Goal: Task Accomplishment & Management: Manage account settings

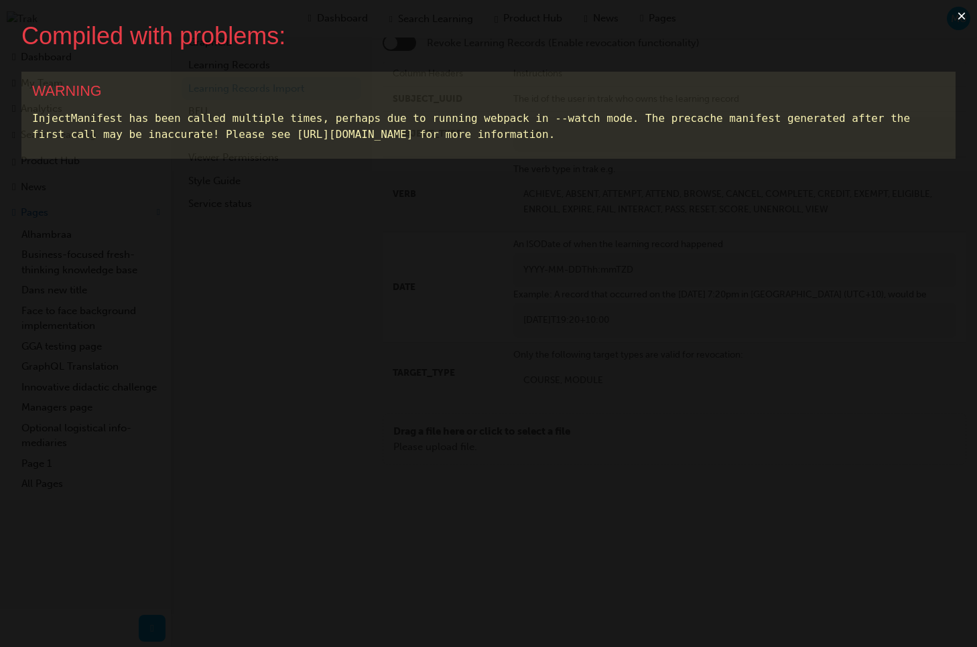
click at [961, 13] on button "×" at bounding box center [961, 16] width 31 height 32
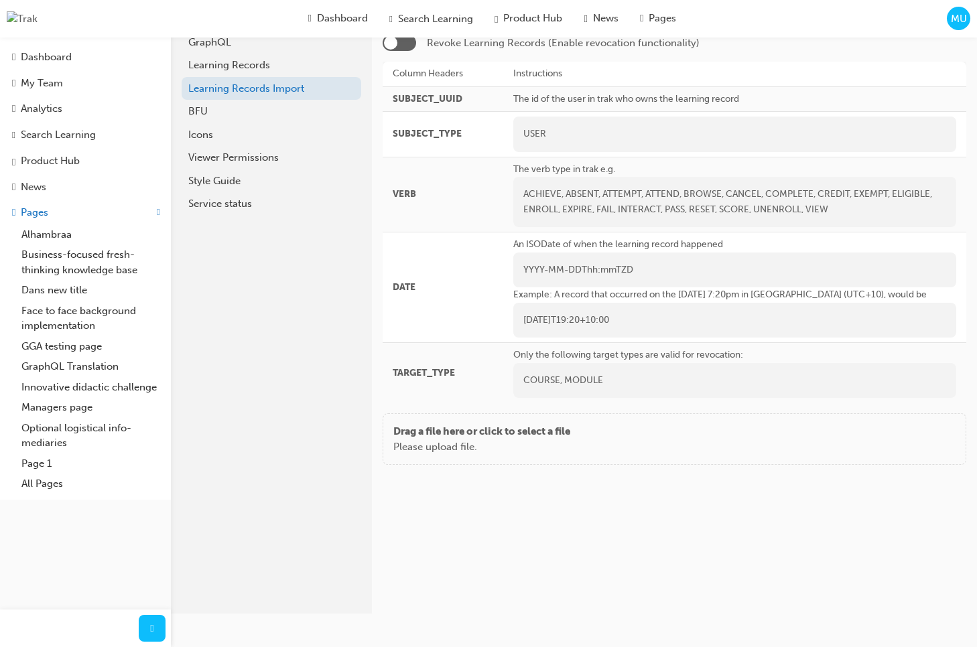
click at [960, 27] on div "MU" at bounding box center [958, 18] width 23 height 23
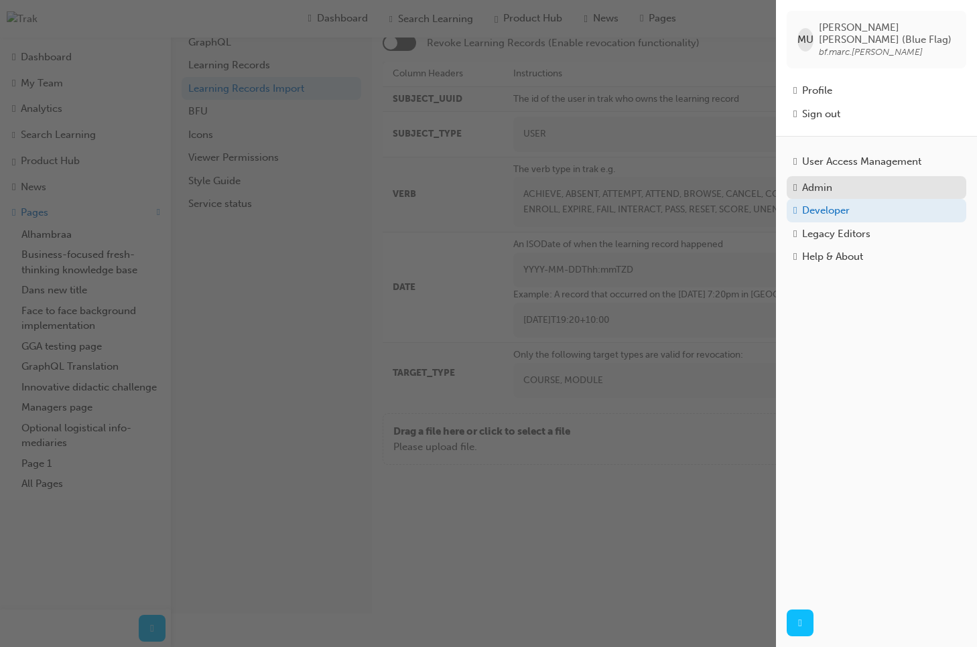
click at [830, 180] on div "Admin" at bounding box center [817, 187] width 30 height 15
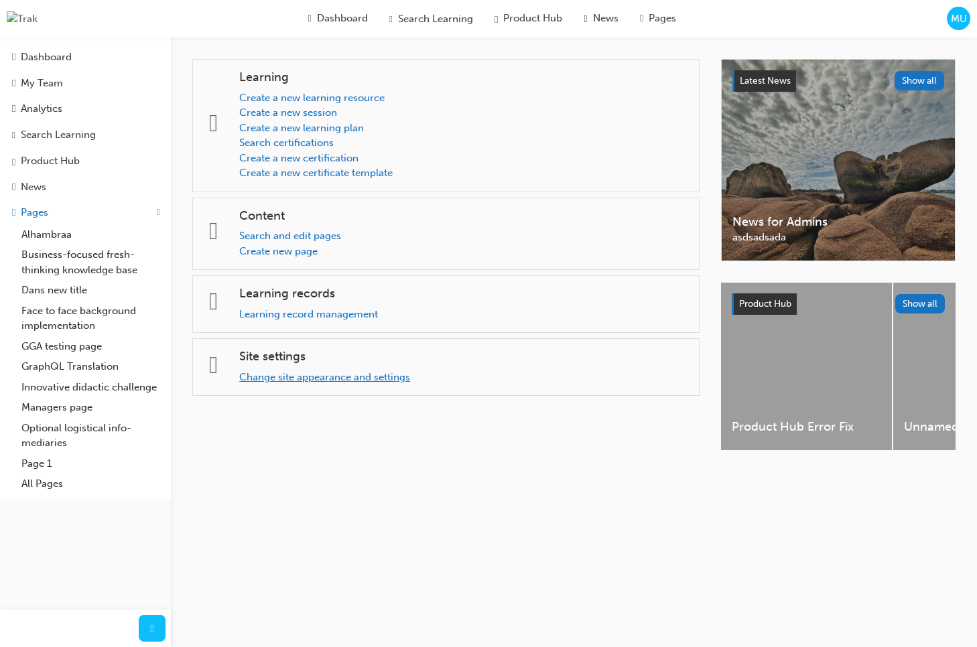
click at [317, 382] on link "Change site appearance and settings" at bounding box center [324, 377] width 171 height 12
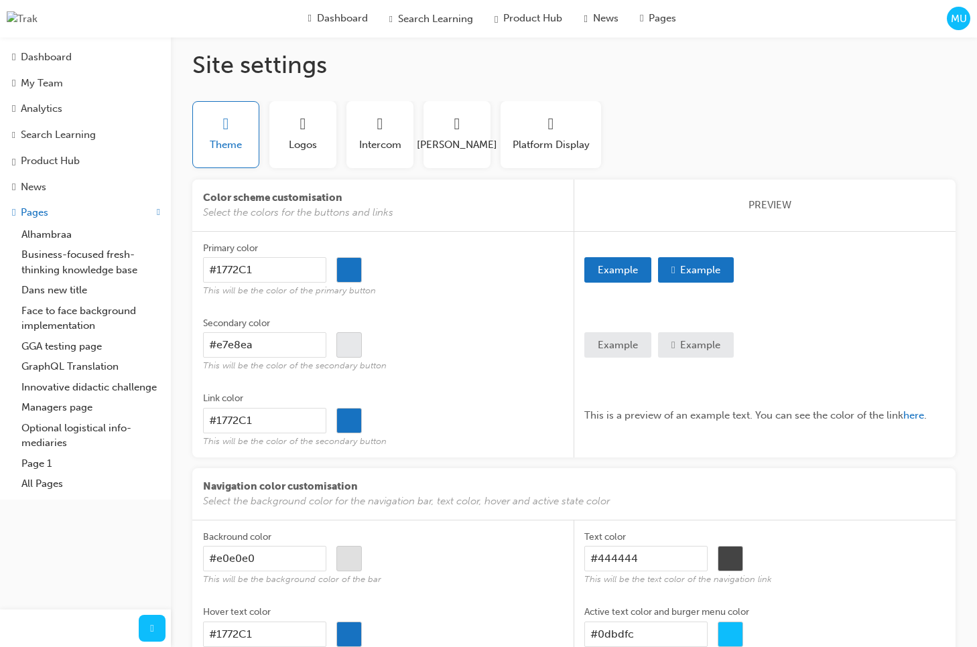
scroll to position [10, 0]
click at [303, 145] on span "Logos" at bounding box center [303, 143] width 28 height 15
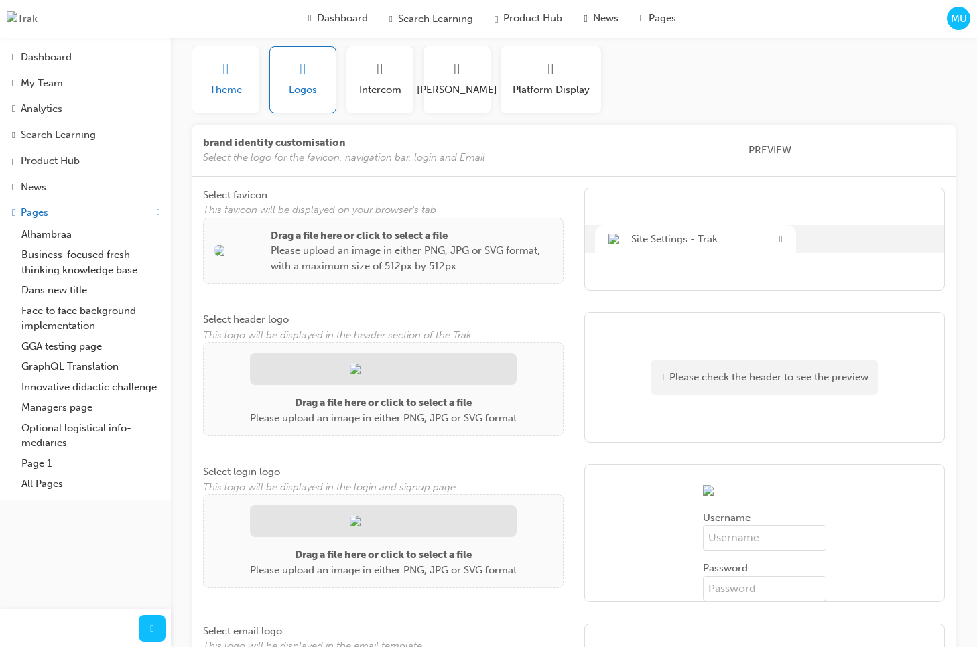
click at [252, 103] on button "Theme" at bounding box center [225, 79] width 67 height 67
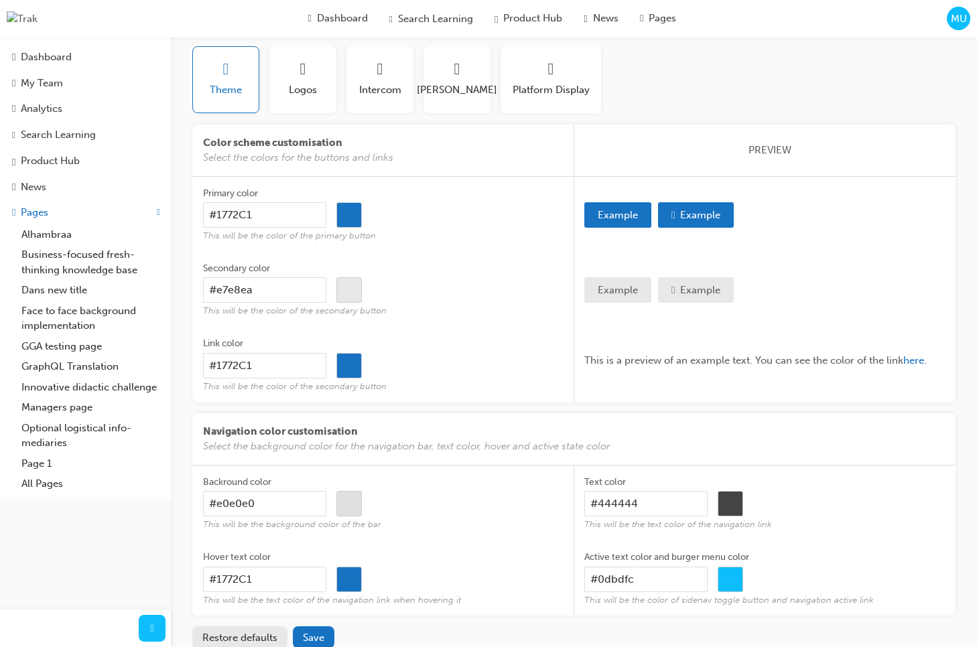
scroll to position [141, 0]
